Goal: Communication & Community: Ask a question

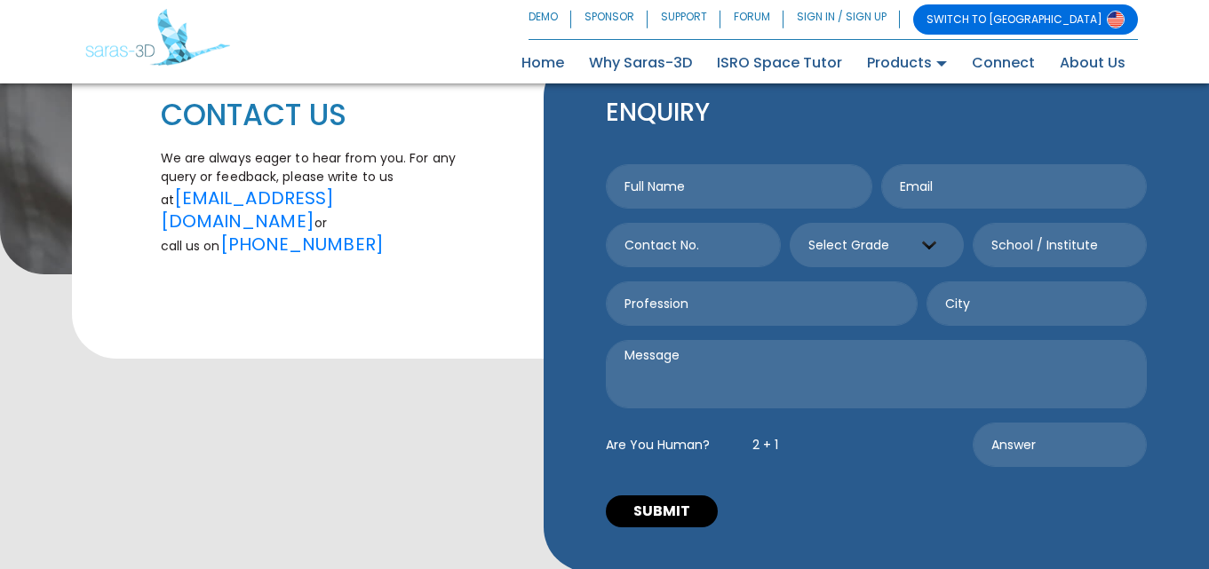
scroll to position [296, 0]
drag, startPoint x: 711, startPoint y: 381, endPoint x: 715, endPoint y: 325, distance: 56.1
click at [712, 378] on textarea at bounding box center [876, 373] width 541 height 68
paste textarea "I’m local and noticed your business—looks great! Quick question: how do you cur…"
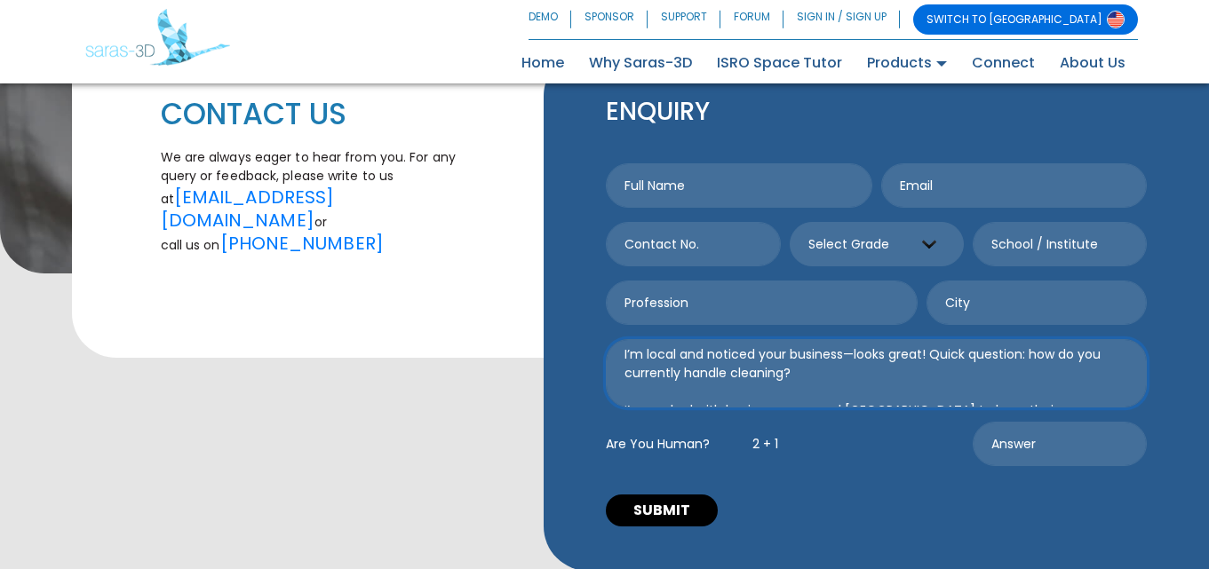
type textarea "I’m local and noticed your business—looks great! Quick question: how do you cur…"
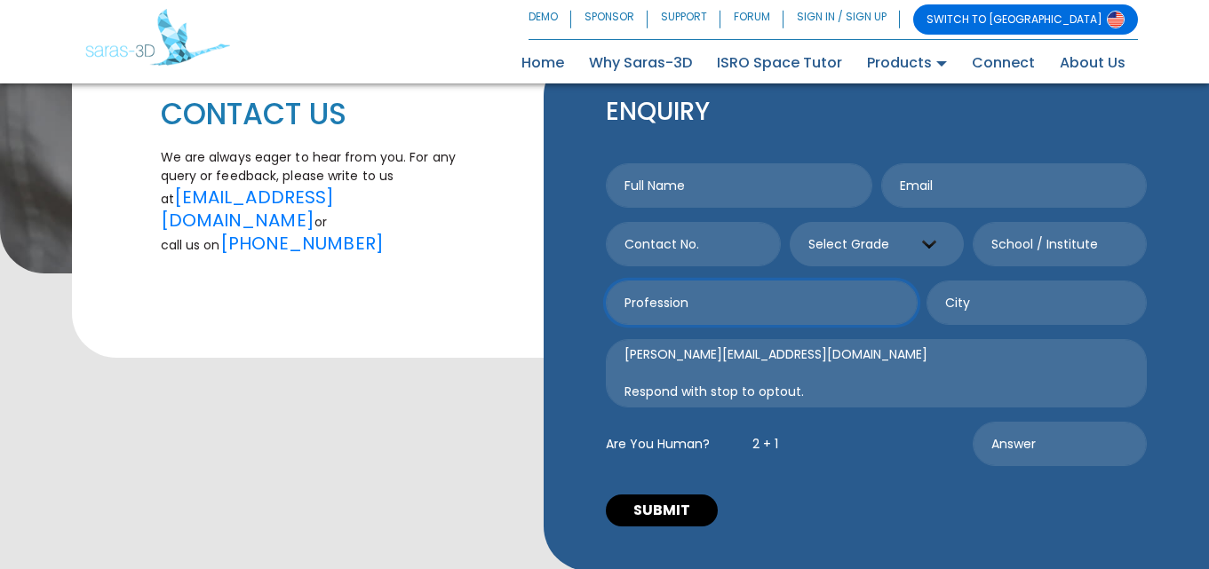
drag, startPoint x: 691, startPoint y: 305, endPoint x: 762, endPoint y: 334, distance: 76.9
click at [699, 319] on input "text" at bounding box center [762, 303] width 312 height 44
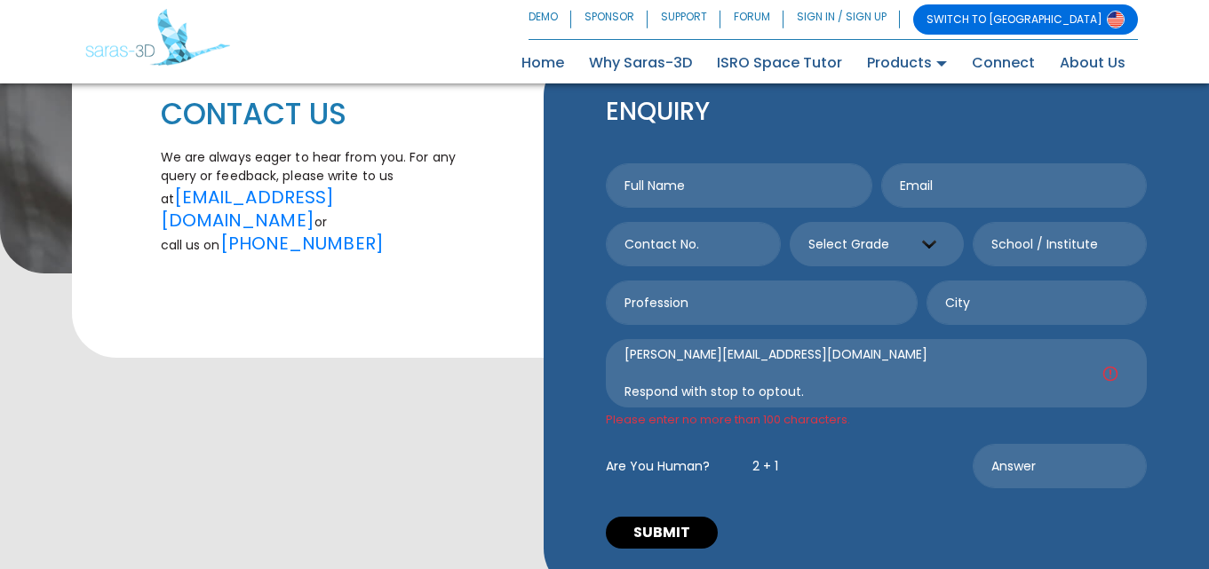
click at [762, 334] on div at bounding box center [876, 310] width 550 height 59
click at [754, 341] on textarea "I’m local and noticed your business—looks great! Quick question: how do you cur…" at bounding box center [876, 373] width 541 height 68
click at [701, 289] on input "text" at bounding box center [762, 303] width 312 height 44
drag, startPoint x: 708, startPoint y: 250, endPoint x: 715, endPoint y: 265, distance: 15.9
click at [707, 255] on input "text" at bounding box center [693, 244] width 174 height 44
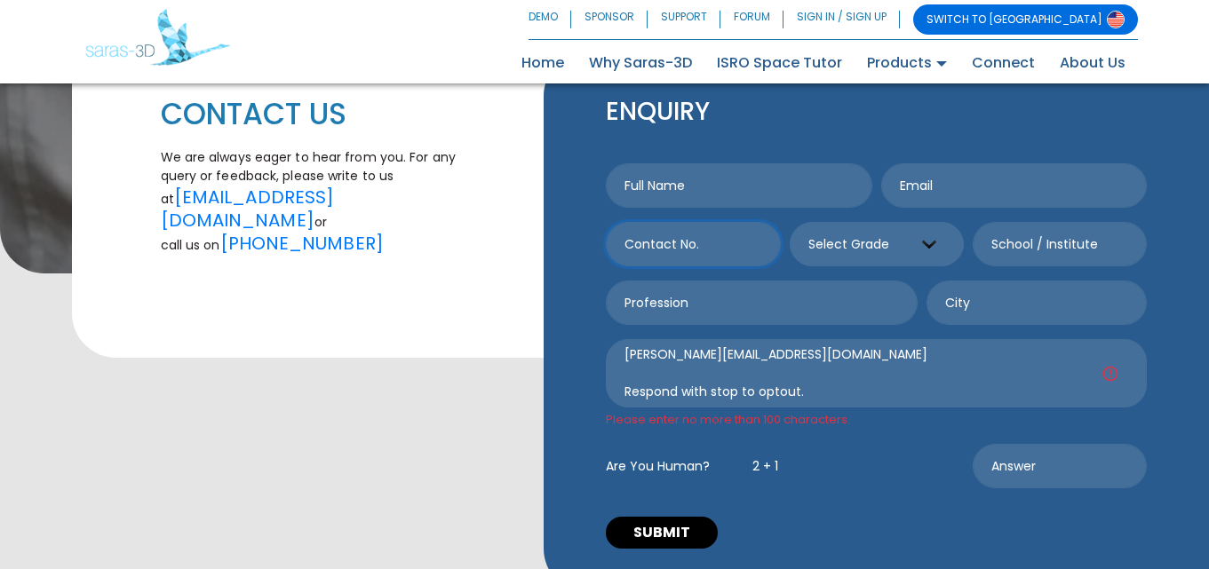
type input "7172299590"
type input "Tracey MacLeod"
type input "tracey@blinkcleanservices.com"
type input "Minneapolis"
click at [831, 274] on div "7172299590 Select Grade Grade 9 th Grade 10 th Grade 11 th Grade 12 th" at bounding box center [876, 251] width 550 height 59
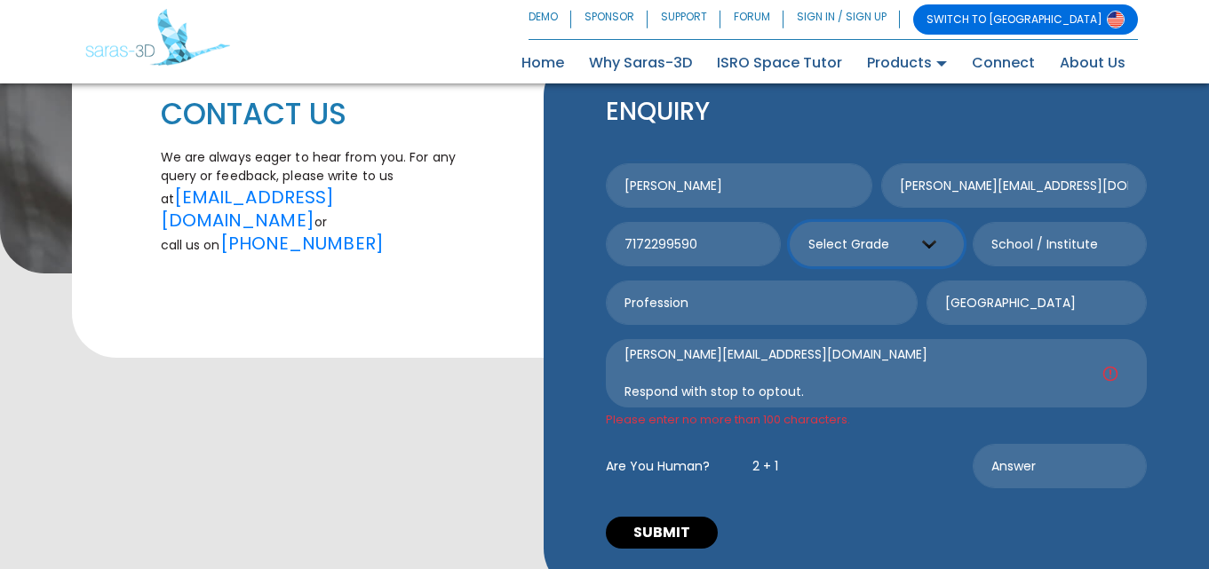
select select "9"
click at [790, 222] on select "Select Grade Grade 9 th Grade 10 th Grade 11 th Grade 12 th" at bounding box center [877, 244] width 174 height 44
click at [1065, 228] on input "text" at bounding box center [1060, 244] width 174 height 44
type input "-+-"
type input "-"
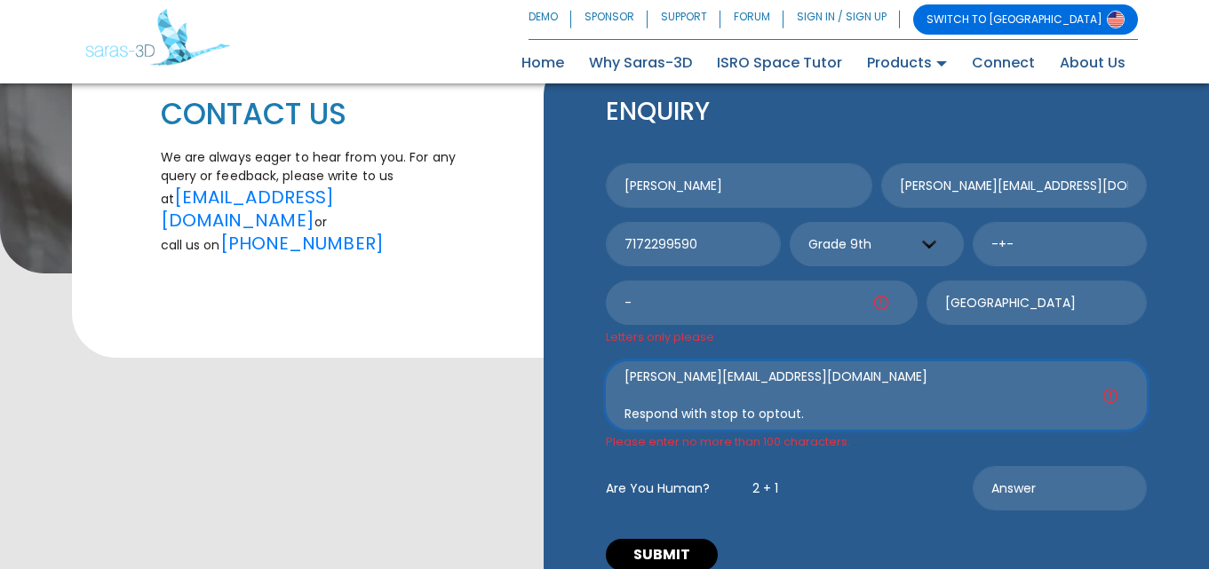
click at [742, 398] on textarea "I’m local and noticed your business—looks great! Quick question: how do you cur…" at bounding box center [876, 395] width 541 height 68
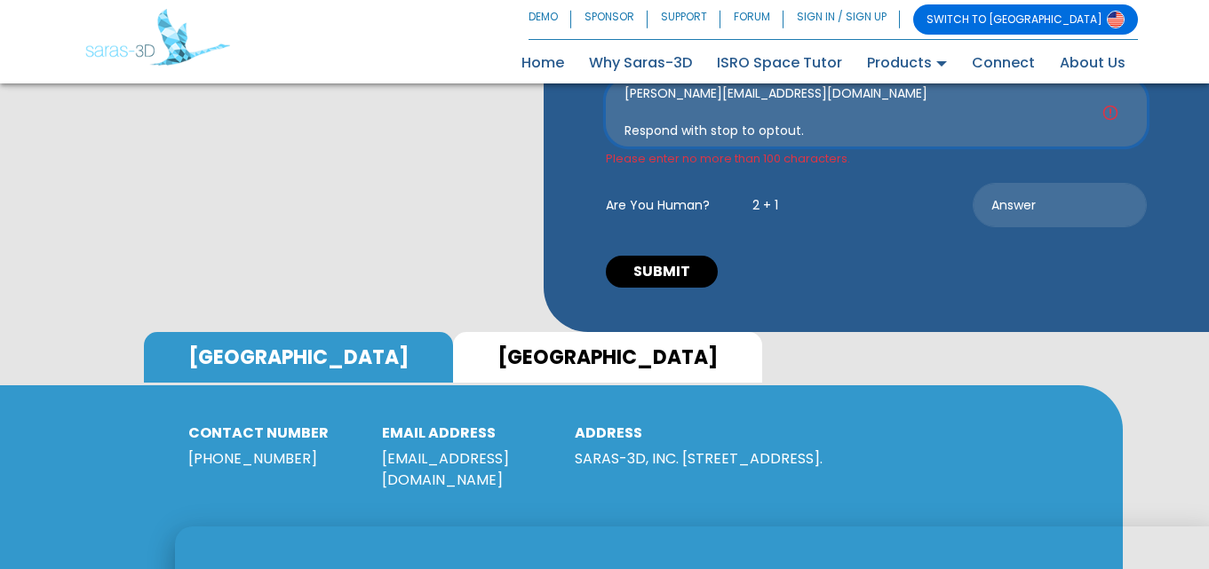
scroll to position [592, 0]
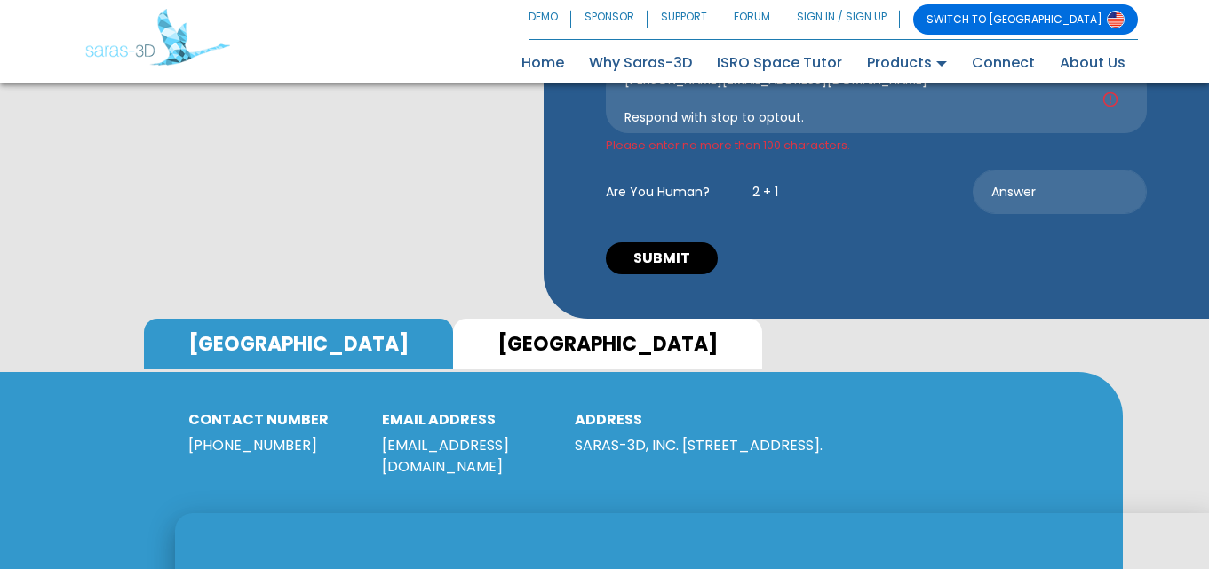
drag, startPoint x: 822, startPoint y: 193, endPoint x: 870, endPoint y: 193, distance: 48.8
click at [824, 193] on div "Are You Human? 2 + 1" at bounding box center [784, 192] width 366 height 44
drag, startPoint x: 749, startPoint y: 189, endPoint x: 841, endPoint y: 187, distance: 92.4
click at [841, 187] on div "Are You Human? 2 + 1" at bounding box center [784, 192] width 366 height 44
click at [843, 187] on div "Are You Human? 2 + 1" at bounding box center [784, 192] width 366 height 44
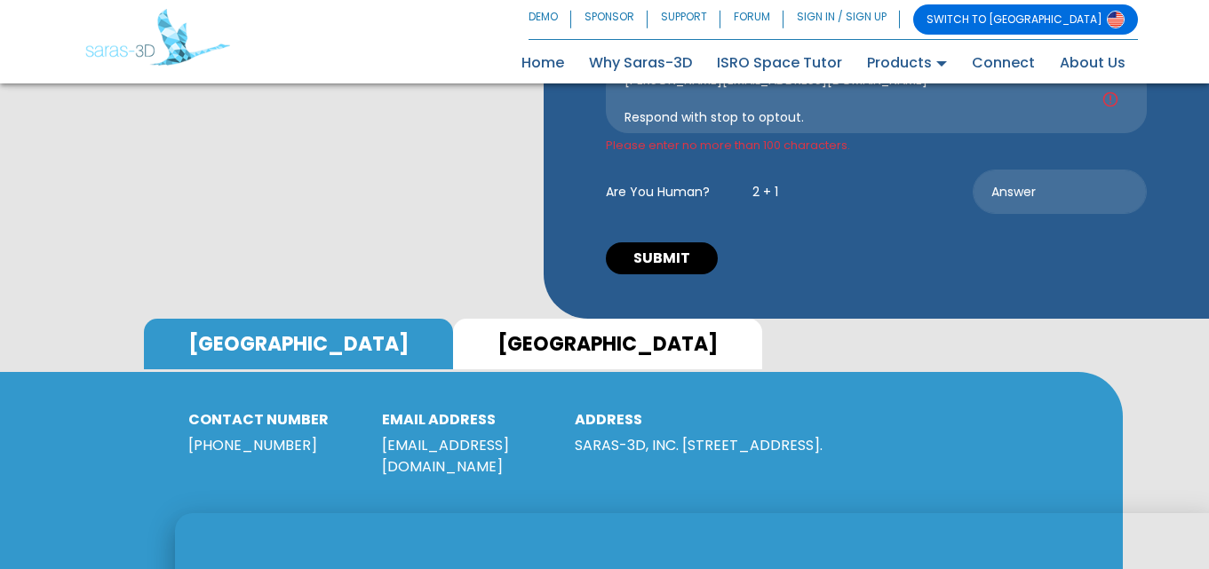
click at [937, 189] on div "Are You Human? 2 + 1" at bounding box center [784, 192] width 366 height 44
click at [933, 190] on div "Are You Human? 2 + 1" at bounding box center [784, 192] width 366 height 44
click at [1023, 196] on input "text" at bounding box center [1060, 192] width 174 height 44
type input "3"
click at [667, 260] on button "SUBMIT" at bounding box center [662, 258] width 112 height 32
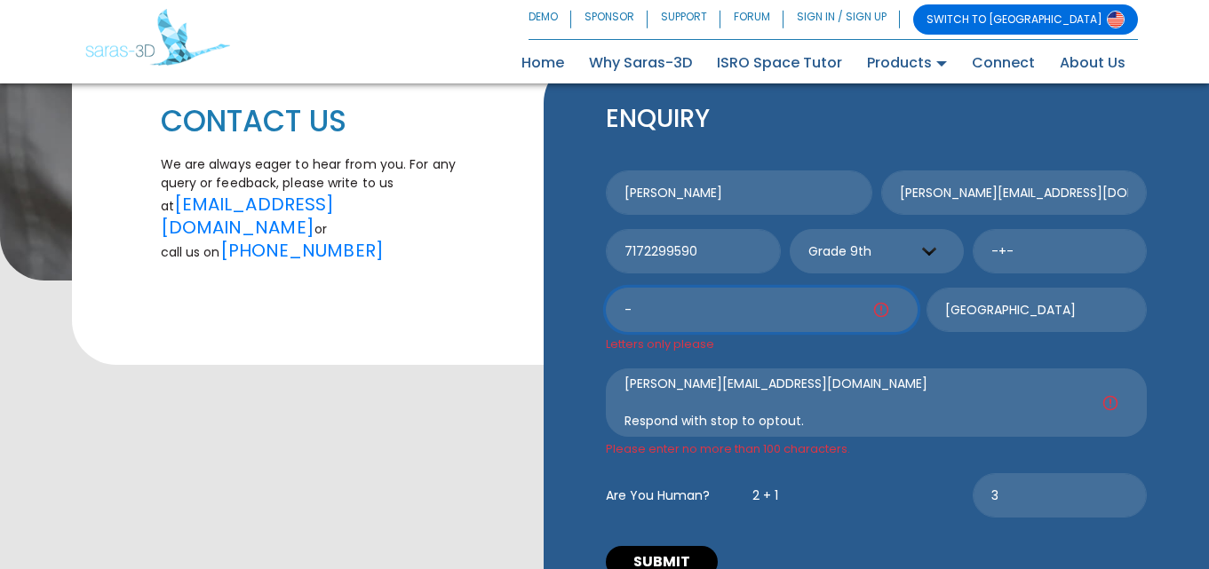
scroll to position [280, 0]
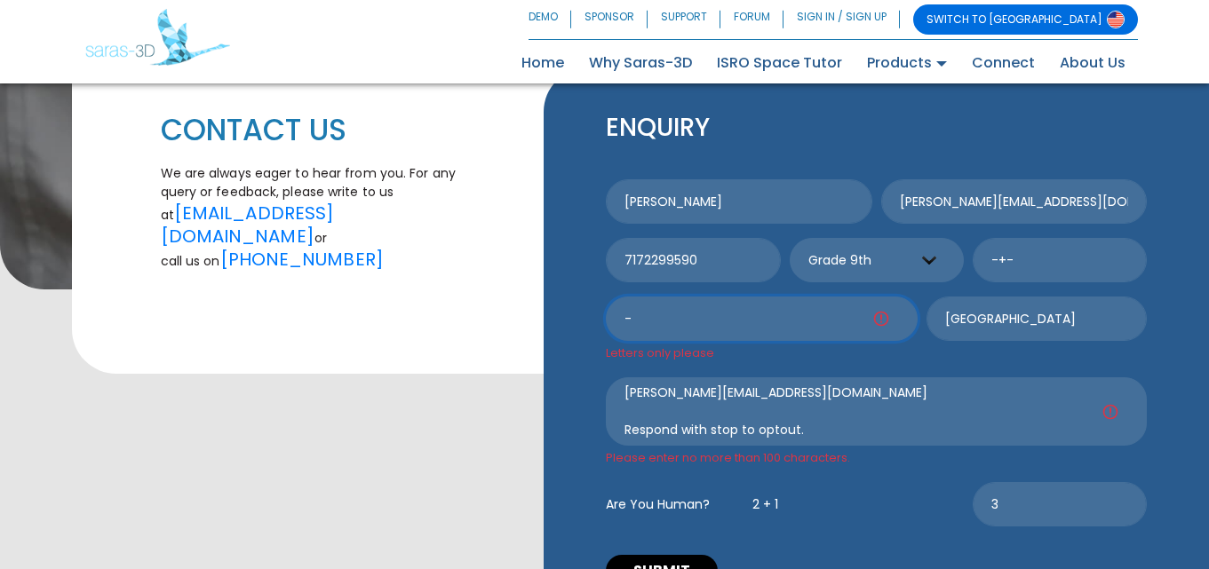
click at [652, 319] on input "-" at bounding box center [762, 319] width 312 height 44
type input "2"
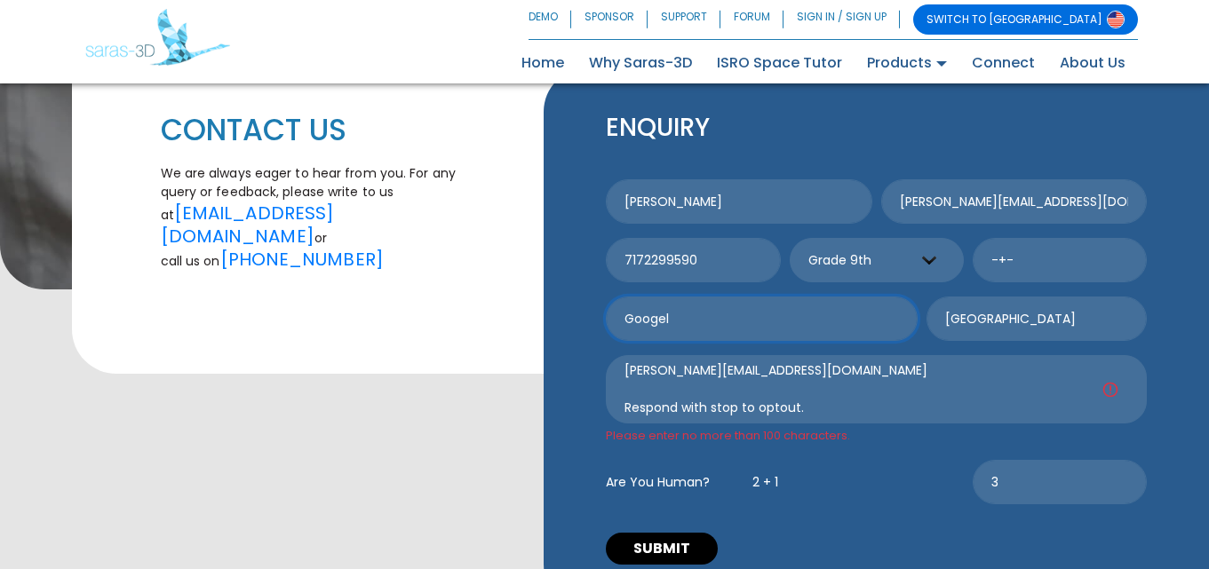
type input "Googel"
click at [719, 353] on div "Googel Minneapolis" at bounding box center [876, 326] width 550 height 59
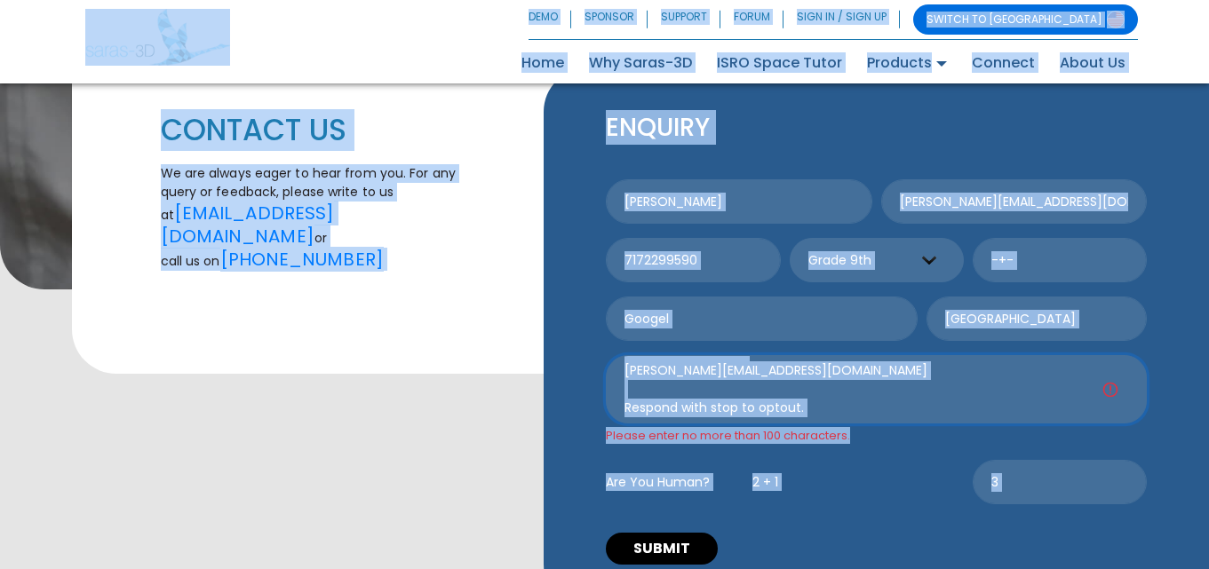
click at [757, 396] on textarea "I’m local and noticed your business—looks great! Quick question: how do you cur…" at bounding box center [876, 389] width 541 height 68
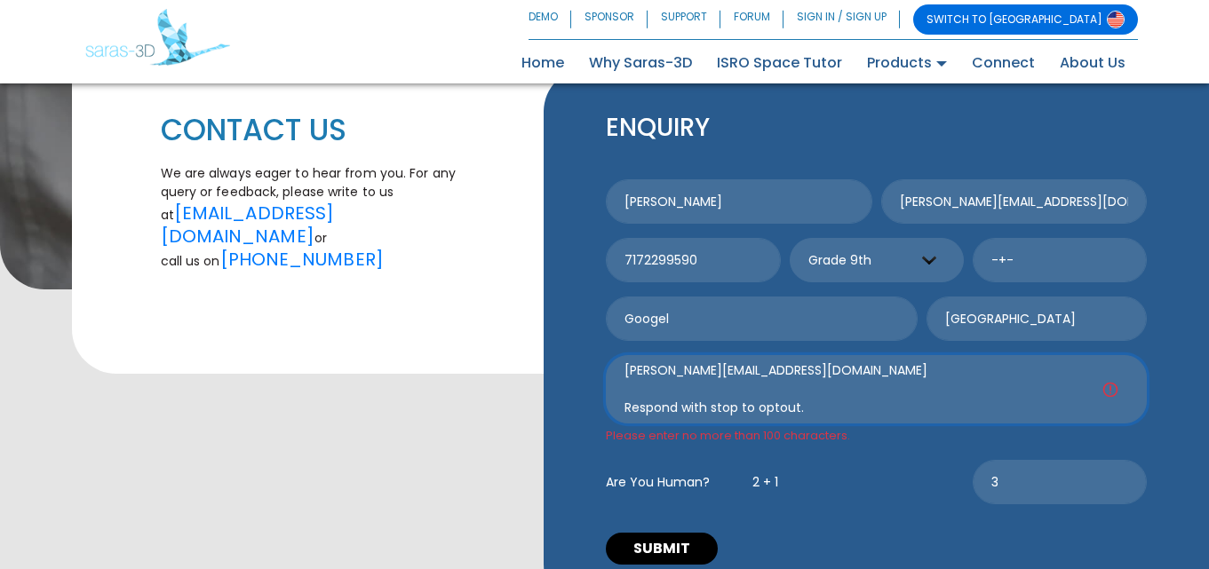
click at [627, 383] on textarea "I’m local and noticed your business—looks great! Quick question: how do you cur…" at bounding box center [876, 389] width 541 height 68
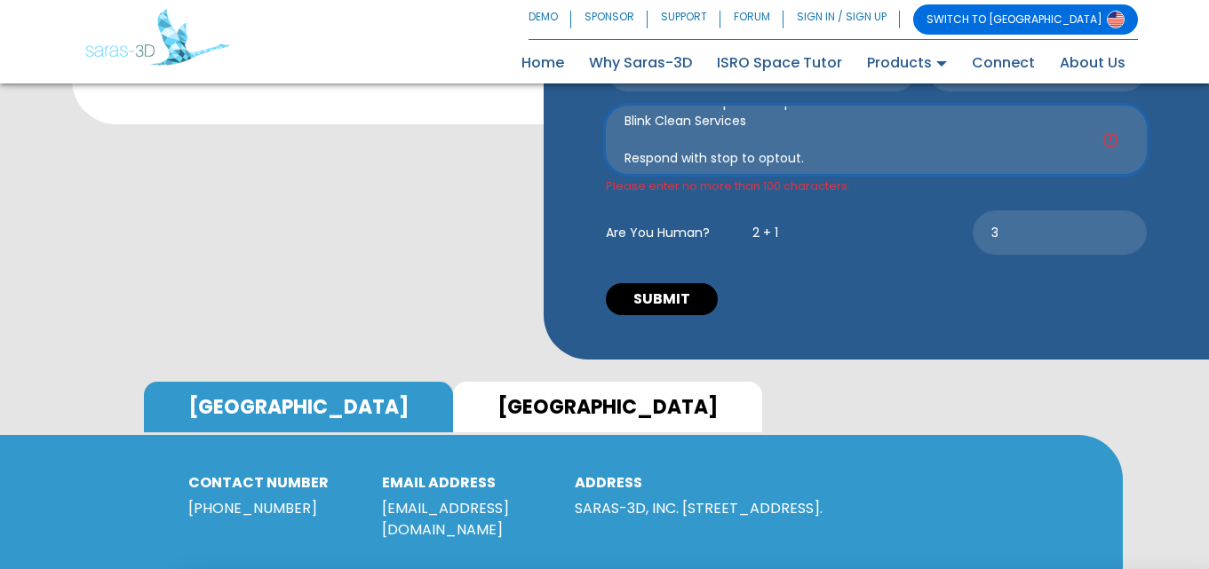
scroll to position [576, 0]
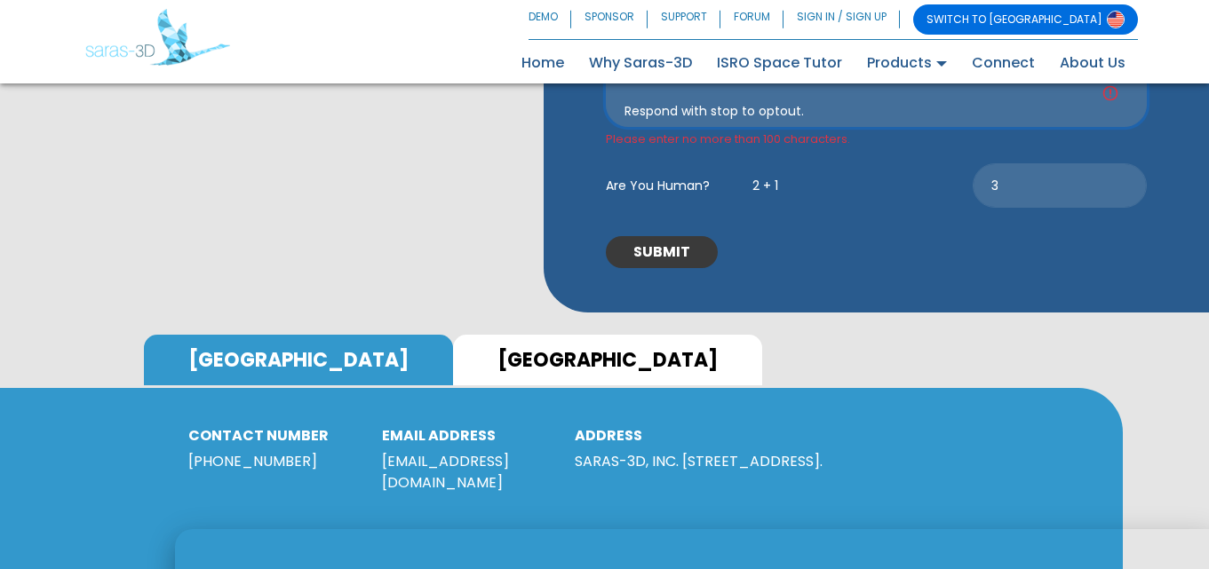
type textarea "I’m local and noticed your business—looks great! Quick question: how do you cur…"
click at [671, 261] on button "SUBMIT" at bounding box center [662, 252] width 112 height 32
